Goal: Check status

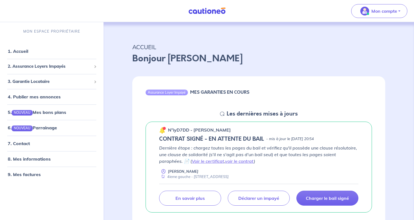
click at [162, 130] on img at bounding box center [162, 130] width 7 height 7
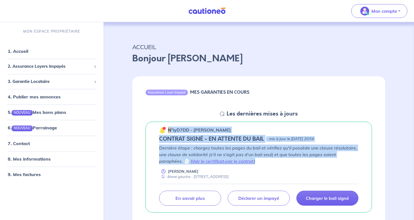
drag, startPoint x: 268, startPoint y: 164, endPoint x: 168, endPoint y: 129, distance: 106.2
click at [168, 129] on div "n°iyD7DD - [PERSON_NAME] CONTRAT SIGNÉ - EN ATTENTE DU BAIL - mis à jour le [DA…" at bounding box center [259, 167] width 227 height 91
click at [168, 129] on div "n°iyD7DD - [PERSON_NAME]" at bounding box center [195, 130] width 72 height 7
drag, startPoint x: 168, startPoint y: 129, endPoint x: 260, endPoint y: 164, distance: 98.9
click at [260, 164] on div "n°iyD7DD - [PERSON_NAME] CONTRAT SIGNÉ - EN ATTENTE DU BAIL - mis à jour le [DA…" at bounding box center [259, 167] width 227 height 91
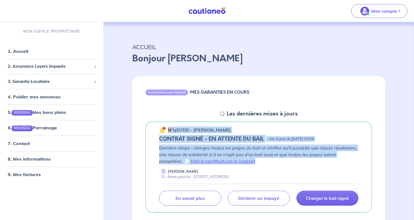
click at [260, 164] on p "Dernière étape : chargez toutes les pages du bail et vérifiez qu'il possède une…" at bounding box center [258, 155] width 199 height 20
drag, startPoint x: 260, startPoint y: 164, endPoint x: 160, endPoint y: 120, distance: 109.5
click at [160, 120] on div "n°iyD7DD - [PERSON_NAME] CONTRAT SIGNÉ - EN ATTENTE DU BAIL - mis à jour le [DA…" at bounding box center [258, 167] width 253 height 100
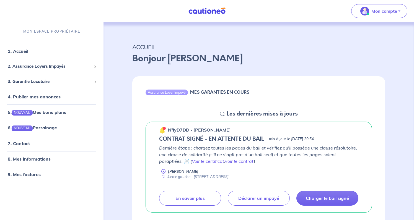
click at [266, 161] on p "Dernière étape : chargez toutes les pages du bail et vérifiez qu'il possède une…" at bounding box center [258, 155] width 199 height 20
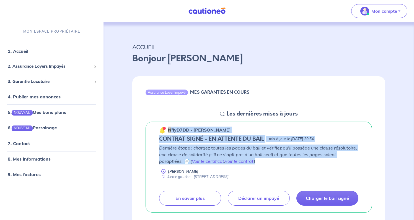
drag, startPoint x: 266, startPoint y: 161, endPoint x: 169, endPoint y: 129, distance: 102.1
click at [169, 129] on div "n°iyD7DD - [PERSON_NAME] CONTRAT SIGNÉ - EN ATTENTE DU BAIL - mis à jour le [DA…" at bounding box center [259, 167] width 227 height 91
click at [169, 129] on p "n°iyD7DD - [PERSON_NAME]" at bounding box center [199, 130] width 63 height 7
drag, startPoint x: 169, startPoint y: 129, endPoint x: 260, endPoint y: 168, distance: 98.9
click at [260, 168] on div "n°iyD7DD - [PERSON_NAME] CONTRAT SIGNÉ - EN ATTENTE DU BAIL - mis à jour le [DA…" at bounding box center [259, 167] width 227 height 91
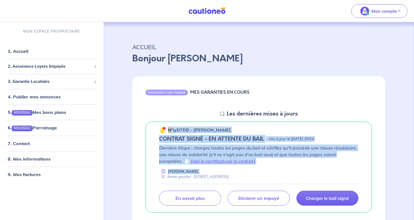
click at [260, 168] on div "Dernière étape : chargez toutes les pages du bail et vérifiez qu'il possède une…" at bounding box center [258, 162] width 199 height 35
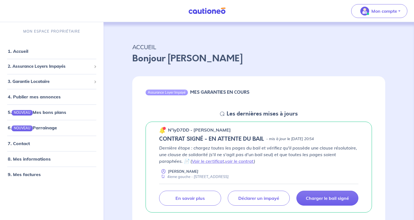
drag, startPoint x: 248, startPoint y: 176, endPoint x: 169, endPoint y: 129, distance: 92.0
click at [169, 129] on div "n°iyD7DD - [PERSON_NAME] CONTRAT SIGNÉ - EN ATTENTE DU BAIL - mis à jour le [DA…" at bounding box center [259, 167] width 227 height 91
click at [169, 129] on p "n°iyD7DD - [PERSON_NAME]" at bounding box center [199, 130] width 63 height 7
drag, startPoint x: 169, startPoint y: 129, endPoint x: 259, endPoint y: 176, distance: 101.9
click at [259, 176] on div "n°iyD7DD - [PERSON_NAME] CONTRAT SIGNÉ - EN ATTENTE DU BAIL - mis à jour le [DA…" at bounding box center [259, 167] width 227 height 91
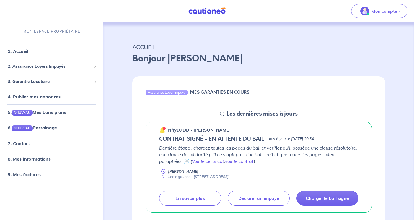
click at [259, 176] on div "[PERSON_NAME] 4ieme gauche - [STREET_ADDRESS]" at bounding box center [258, 174] width 199 height 11
drag, startPoint x: 250, startPoint y: 178, endPoint x: 169, endPoint y: 129, distance: 94.6
click at [169, 129] on div "n°iyD7DD - [PERSON_NAME] CONTRAT SIGNÉ - EN ATTENTE DU BAIL - mis à jour le [DA…" at bounding box center [259, 167] width 227 height 91
drag, startPoint x: 250, startPoint y: 94, endPoint x: 133, endPoint y: 79, distance: 117.8
click at [133, 79] on div "Assurance Loyer Impayé MES GARANTIES EN COURS" at bounding box center [258, 93] width 253 height 34
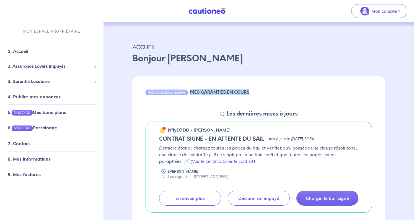
click at [132, 79] on div "Assurance Loyer Impayé MES GARANTIES EN COURS" at bounding box center [258, 93] width 253 height 34
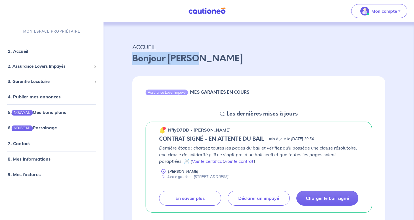
drag, startPoint x: 133, startPoint y: 56, endPoint x: 207, endPoint y: 55, distance: 74.0
click at [207, 55] on p "Bonjour [PERSON_NAME]" at bounding box center [258, 58] width 253 height 13
click at [199, 11] on img at bounding box center [207, 10] width 42 height 7
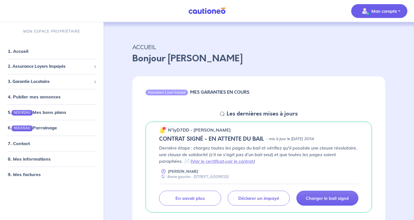
click at [390, 14] on span "Mon compte" at bounding box center [377, 11] width 39 height 9
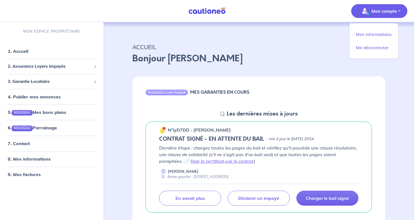
click at [315, 51] on p "ACCUEIL" at bounding box center [258, 47] width 253 height 10
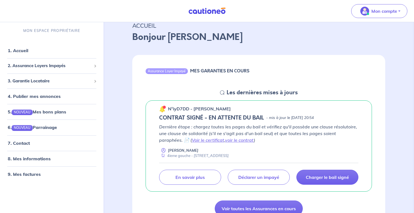
scroll to position [28, 0]
